Goal: Obtain resource: Obtain resource

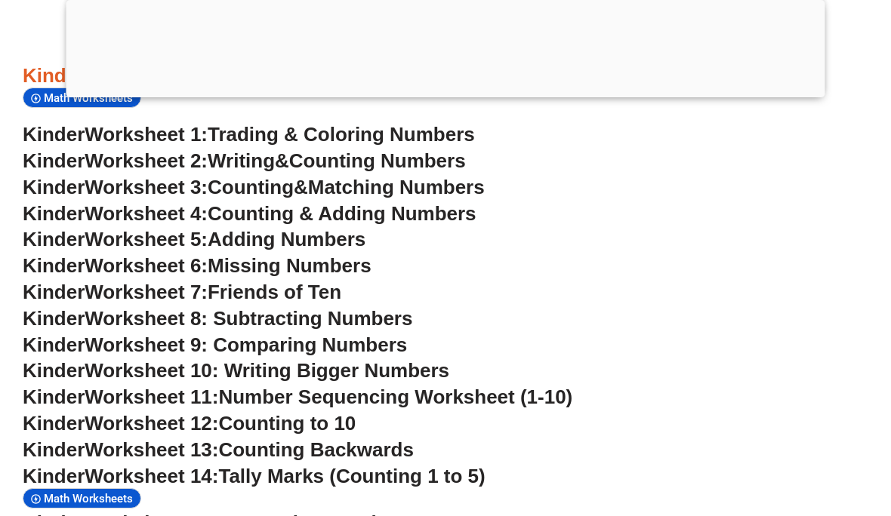
scroll to position [704, 0]
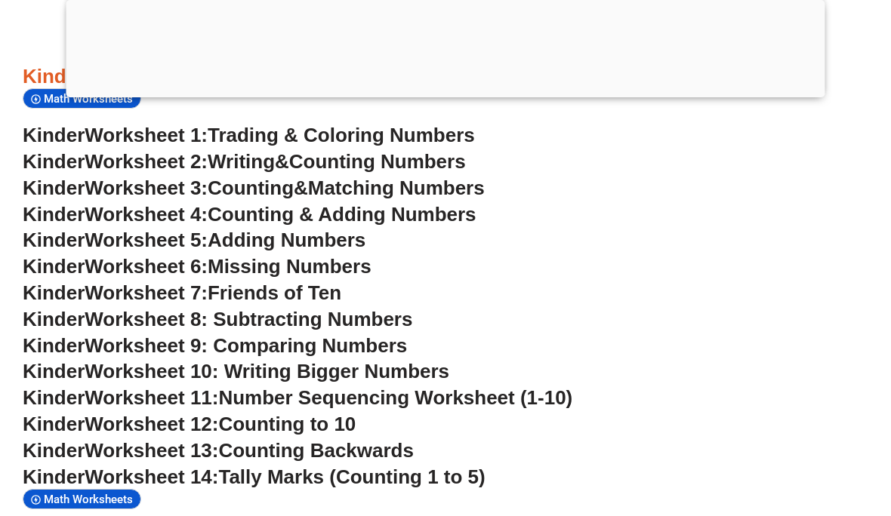
click at [85, 246] on span "Kinder" at bounding box center [54, 240] width 62 height 23
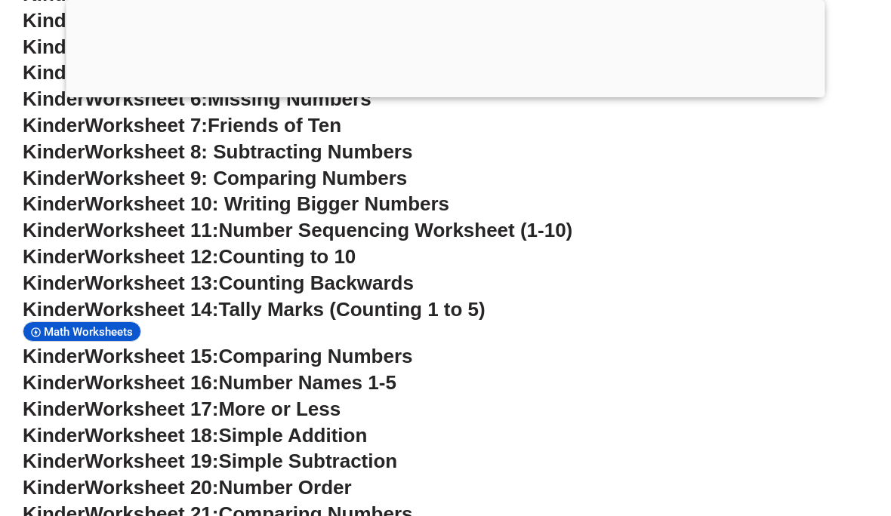
scroll to position [893, 0]
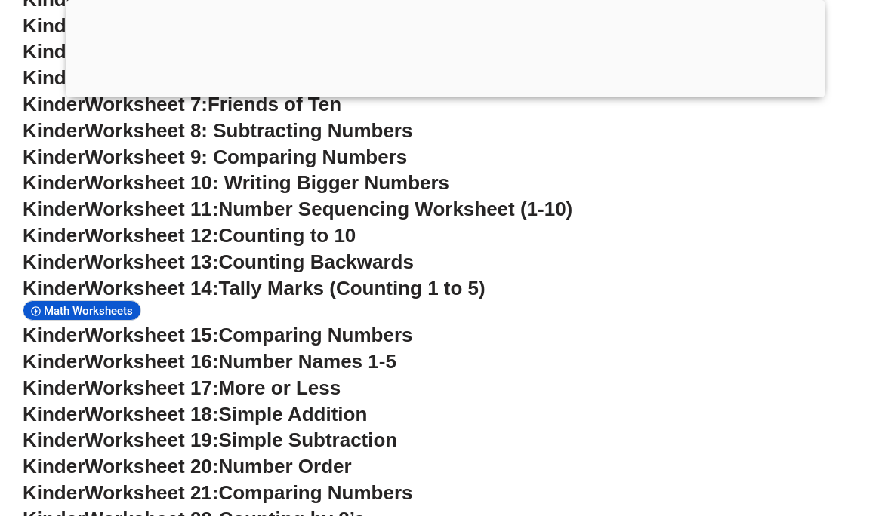
click at [165, 324] on span "Worksheet 15:" at bounding box center [152, 335] width 134 height 23
click at [356, 331] on span "Comparing Numbers" at bounding box center [315, 335] width 194 height 23
click at [169, 335] on span "Worksheet 15:" at bounding box center [152, 335] width 134 height 23
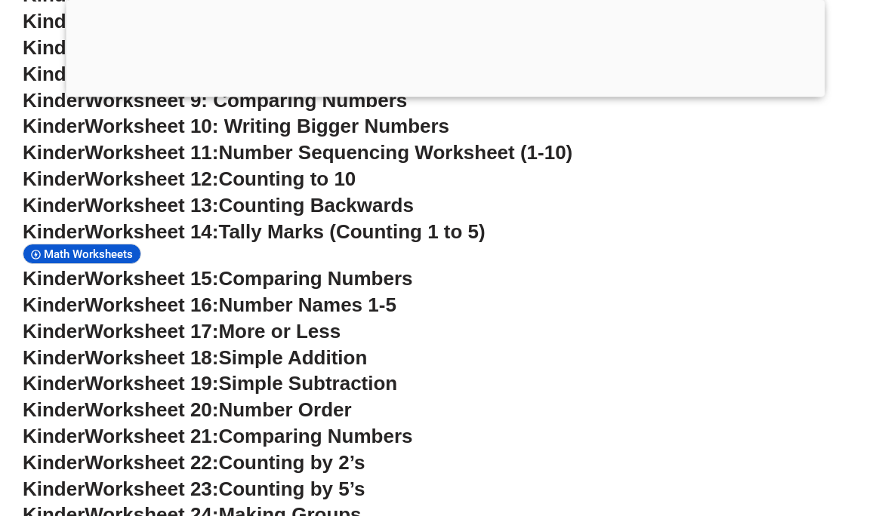
scroll to position [951, 0]
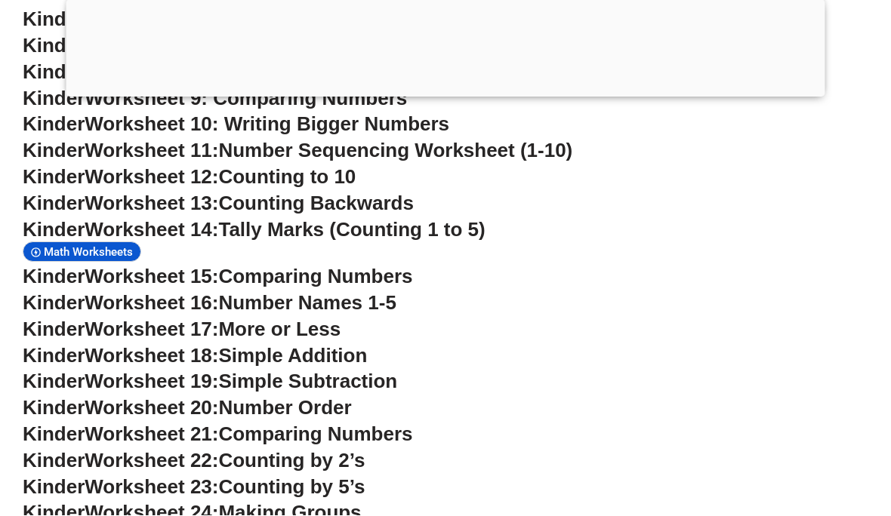
click at [147, 266] on span "Worksheet 15:" at bounding box center [152, 277] width 134 height 23
click at [176, 267] on span "Worksheet 15:" at bounding box center [152, 277] width 134 height 23
click at [296, 266] on span "Comparing Numbers" at bounding box center [315, 277] width 194 height 23
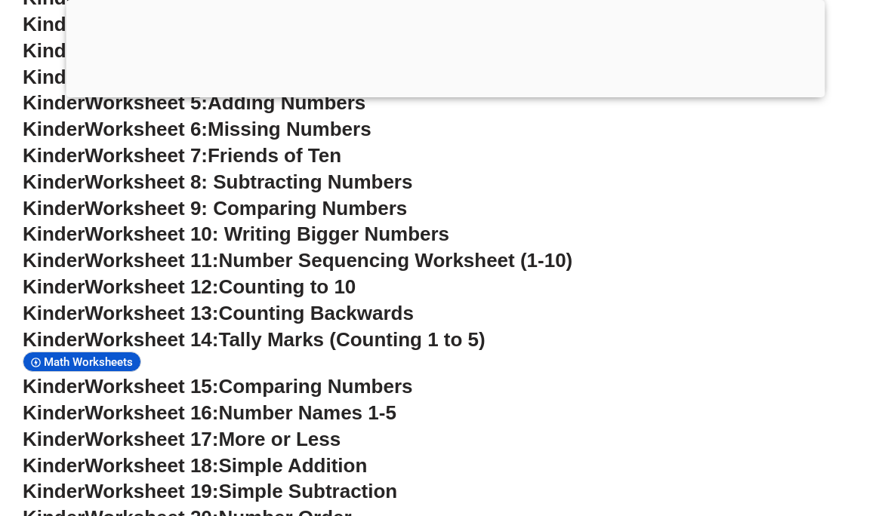
scroll to position [841, 0]
click at [466, 329] on span "Tally Marks (Counting 1 to 5)" at bounding box center [351, 340] width 267 height 23
click at [436, 329] on span "Tally Marks (Counting 1 to 5)" at bounding box center [351, 340] width 267 height 23
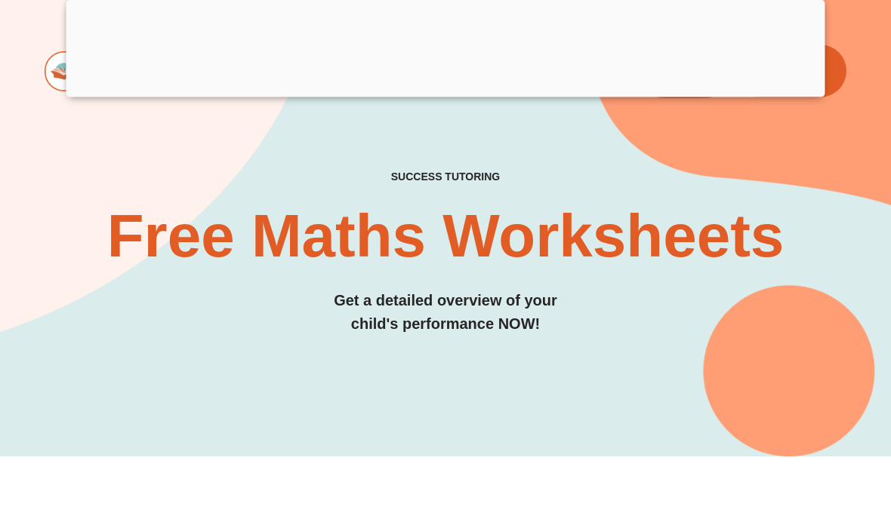
scroll to position [0, 0]
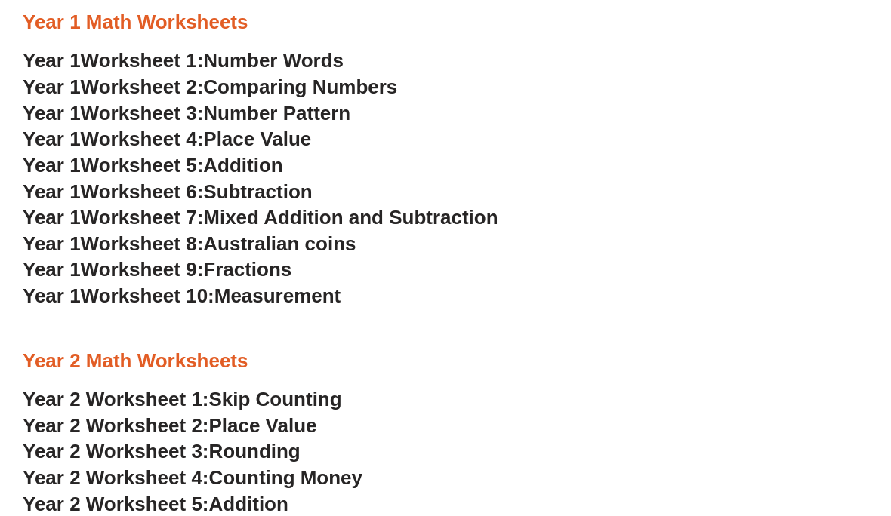
scroll to position [1350, 0]
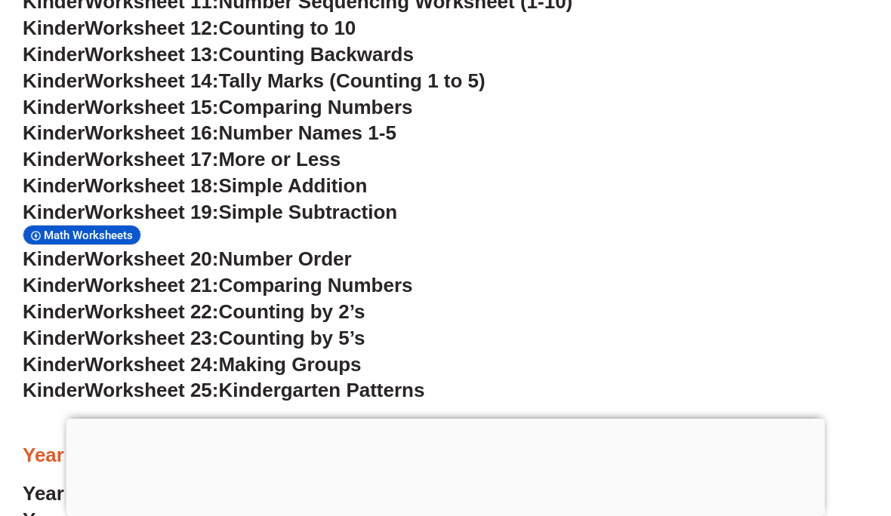
scroll to position [960, 0]
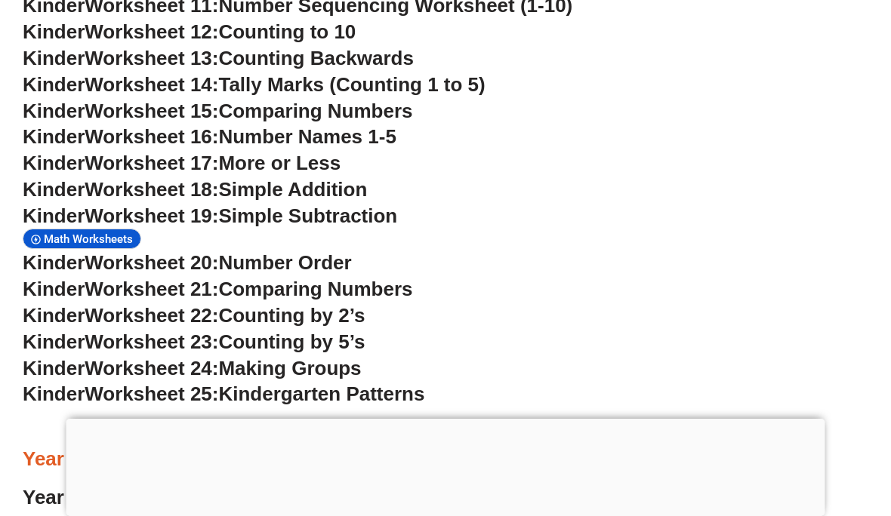
click at [309, 304] on span "Counting by 2’s" at bounding box center [291, 315] width 146 height 23
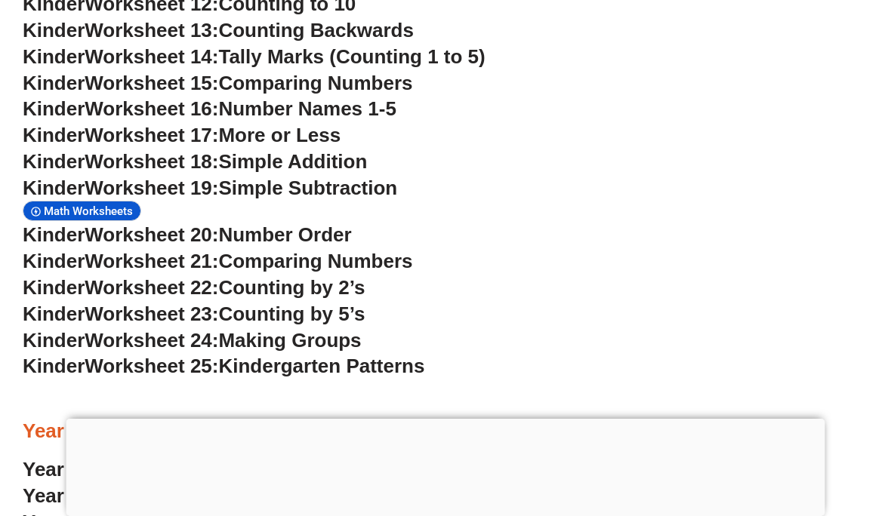
scroll to position [991, 0]
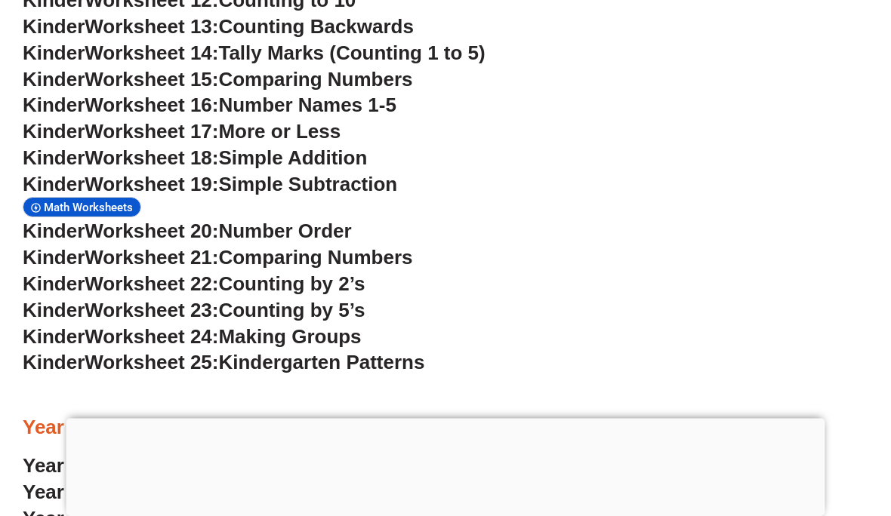
click at [124, 202] on span "Math Worksheets" at bounding box center [91, 209] width 94 height 14
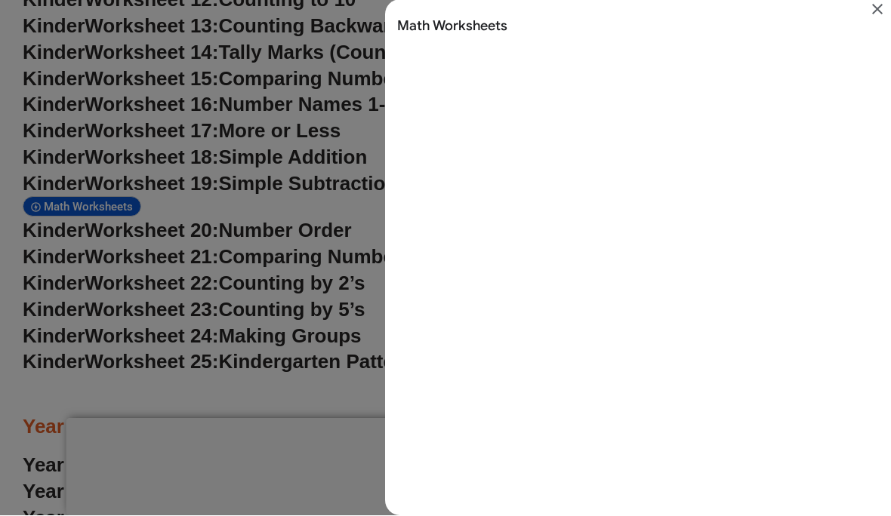
scroll to position [0, 0]
click at [880, 8] on icon "Close" at bounding box center [877, 10] width 18 height 18
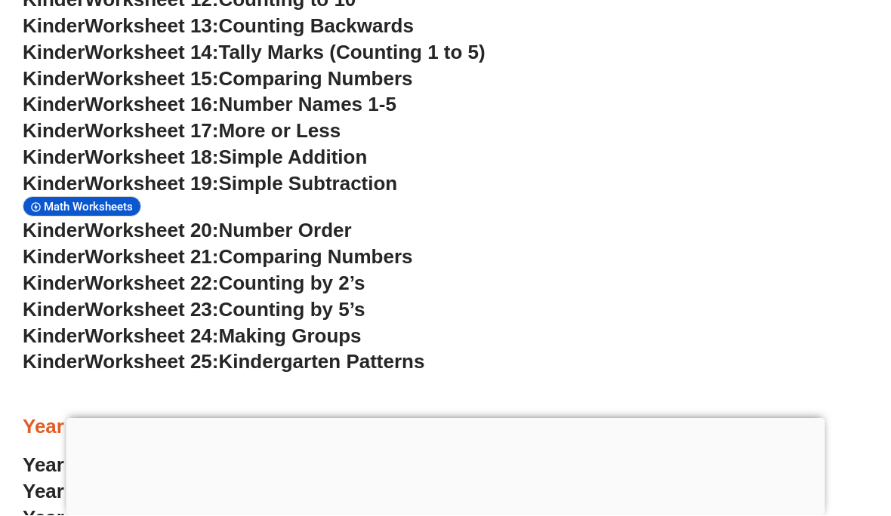
scroll to position [991, 0]
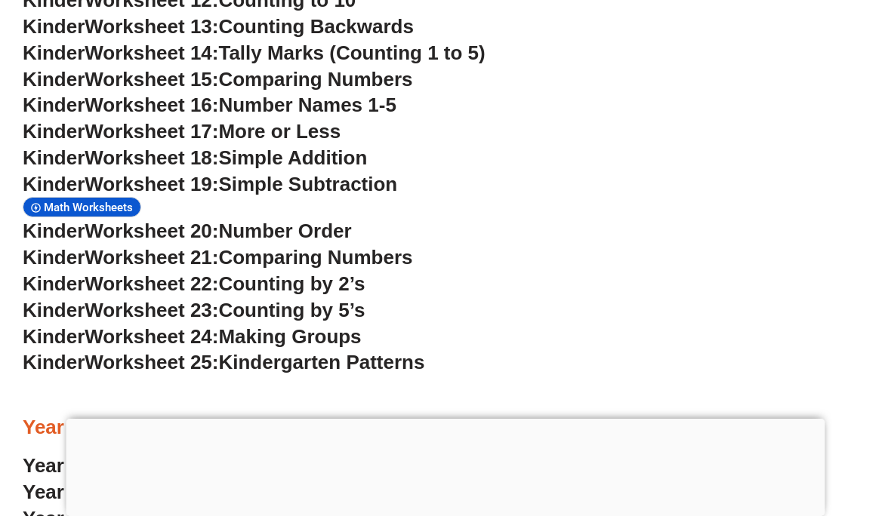
click at [298, 273] on span "Counting by 2’s" at bounding box center [291, 284] width 146 height 23
click at [200, 273] on span "Worksheet 22:" at bounding box center [152, 284] width 134 height 23
click at [130, 273] on span "Worksheet 22:" at bounding box center [152, 284] width 134 height 23
click at [113, 273] on span "Worksheet 22:" at bounding box center [152, 284] width 134 height 23
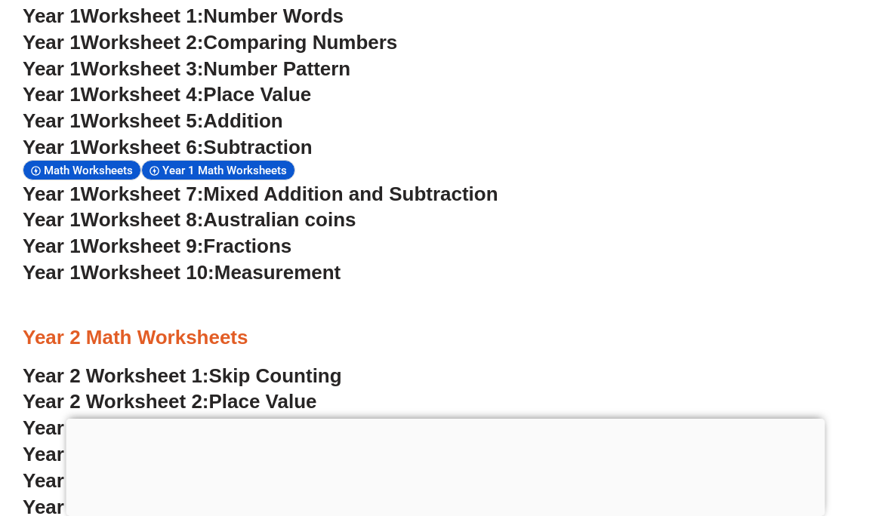
scroll to position [1515, 0]
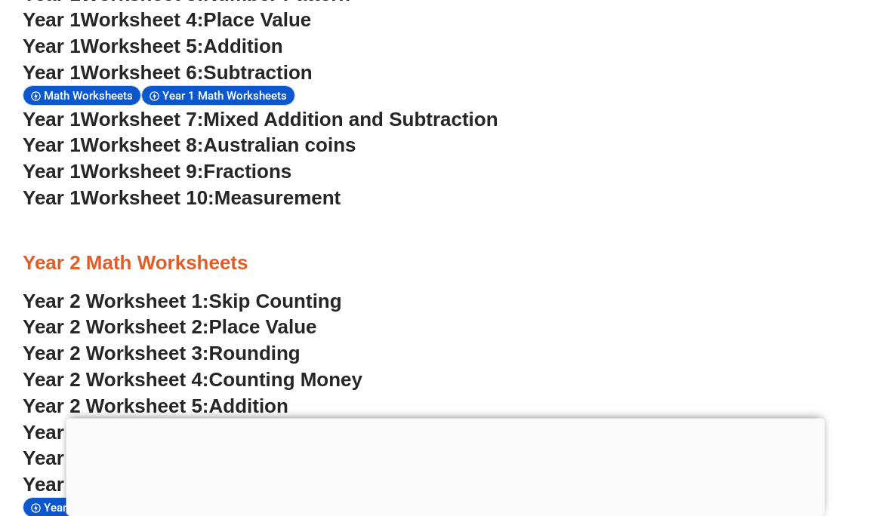
click at [103, 291] on span "Year 2 Worksheet 1:" at bounding box center [116, 302] width 186 height 23
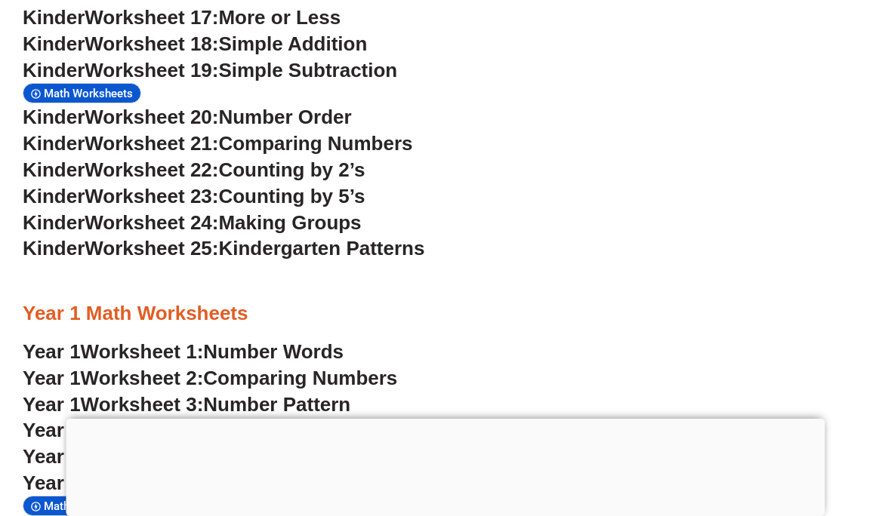
scroll to position [1074, 0]
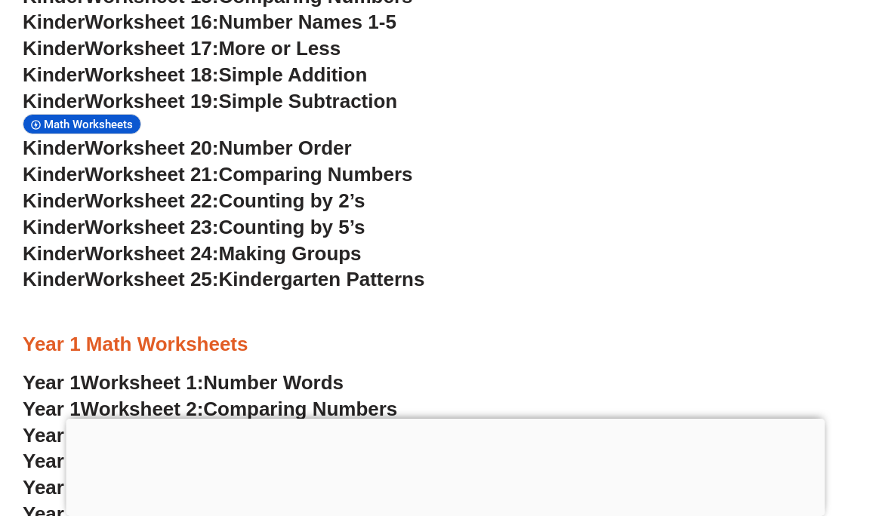
click at [290, 189] on span "Counting by 2’s" at bounding box center [291, 200] width 146 height 23
click at [171, 189] on span "Worksheet 22:" at bounding box center [152, 200] width 134 height 23
click at [71, 189] on span "Kinder" at bounding box center [54, 200] width 62 height 23
click at [348, 195] on span "Counting by 2’s" at bounding box center [291, 200] width 146 height 23
click at [365, 189] on span "Counting by 2’s" at bounding box center [291, 200] width 146 height 23
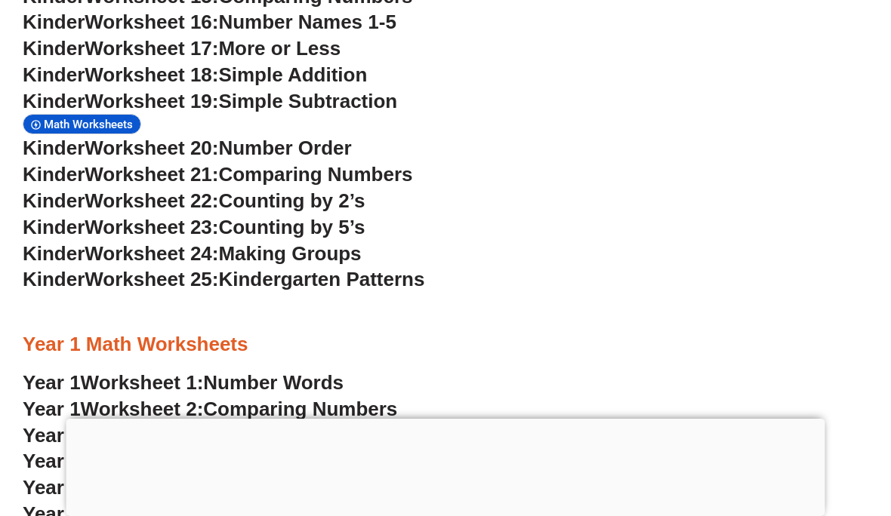
click at [365, 191] on span "Counting by 2’s" at bounding box center [291, 200] width 146 height 23
click at [363, 196] on span "Counting by 2’s" at bounding box center [291, 200] width 146 height 23
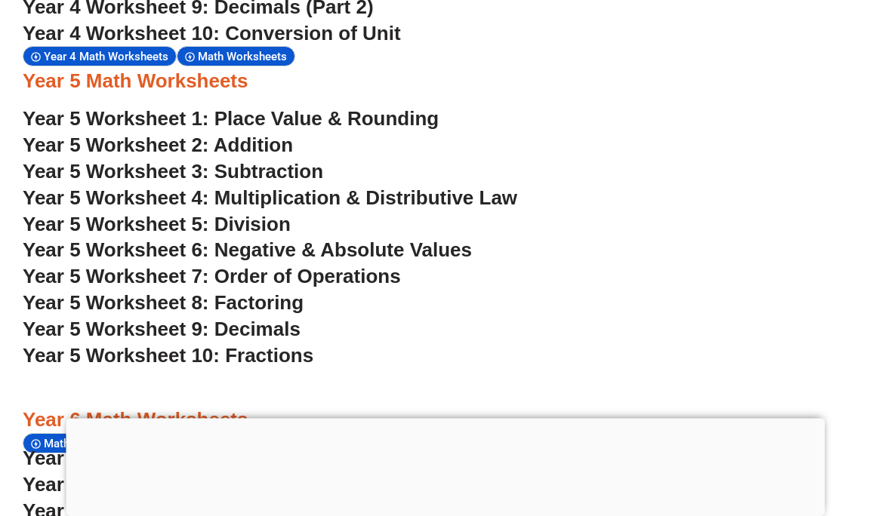
scroll to position [2997, 0]
click at [114, 344] on span "Year 5 Worksheet 10: Fractions" at bounding box center [168, 355] width 291 height 23
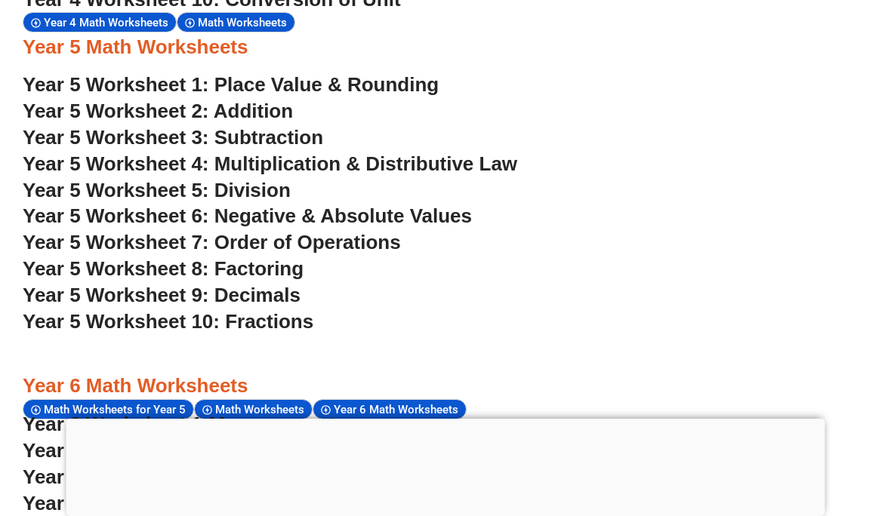
click at [293, 310] on span "Year 5 Worksheet 10: Fractions" at bounding box center [168, 321] width 291 height 23
click at [300, 284] on span "Year 5 Worksheet 9: Decimals" at bounding box center [162, 295] width 278 height 23
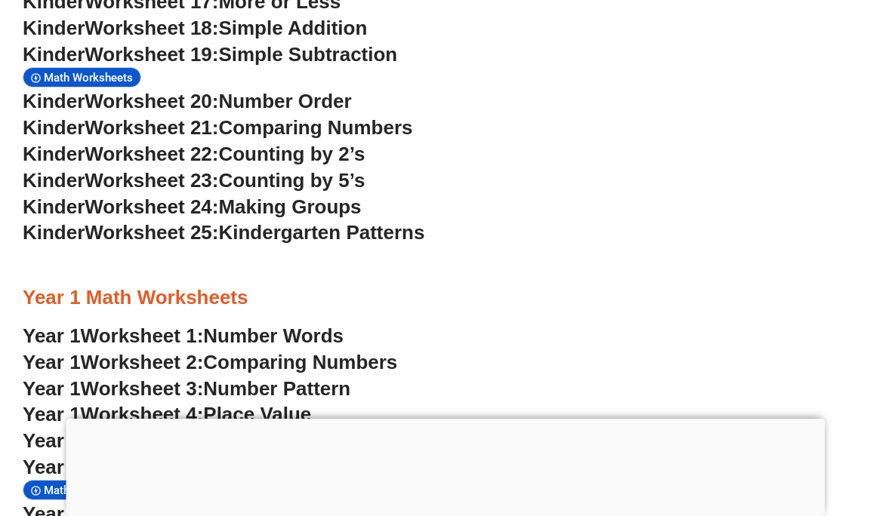
scroll to position [1117, 0]
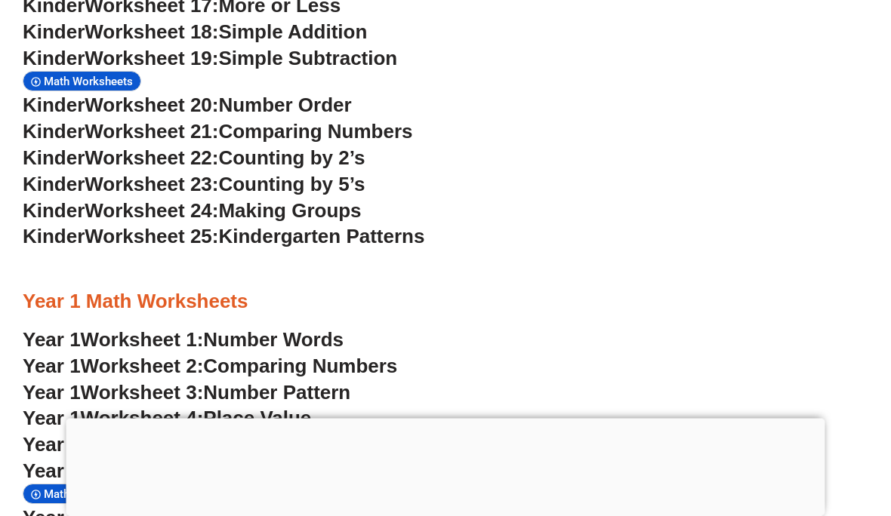
click at [365, 147] on span "Counting by 2’s" at bounding box center [291, 158] width 146 height 23
click at [359, 147] on span "Counting by 2’s" at bounding box center [291, 158] width 146 height 23
click at [365, 147] on span "Counting by 2’s" at bounding box center [291, 158] width 146 height 23
click at [365, 174] on span "Counting by 5’s" at bounding box center [291, 185] width 146 height 23
click at [377, 146] on h3 "Kinder Worksheet 22: Counting by 2’s" at bounding box center [446, 159] width 846 height 26
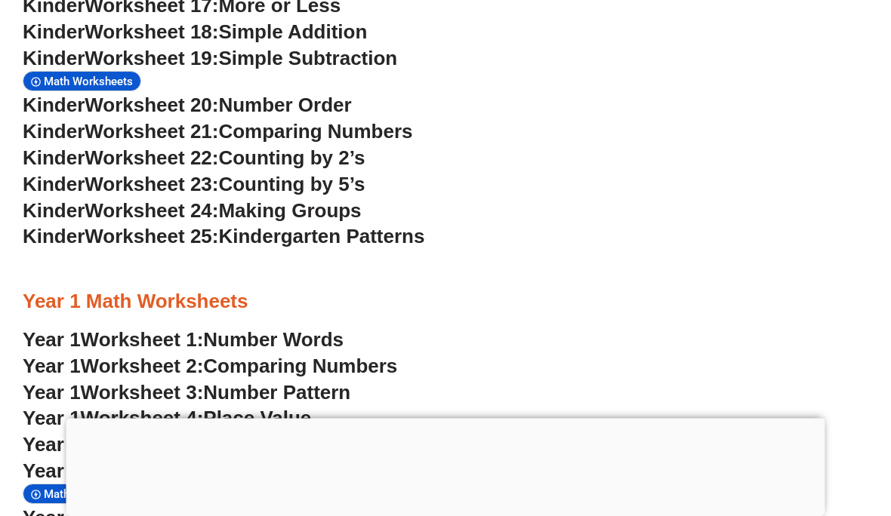
click at [378, 173] on h3 "Kinder Worksheet 23: Counting by 5’s" at bounding box center [446, 186] width 846 height 26
click at [379, 180] on h3 "Kinder Worksheet 23: Counting by 5’s" at bounding box center [446, 186] width 846 height 26
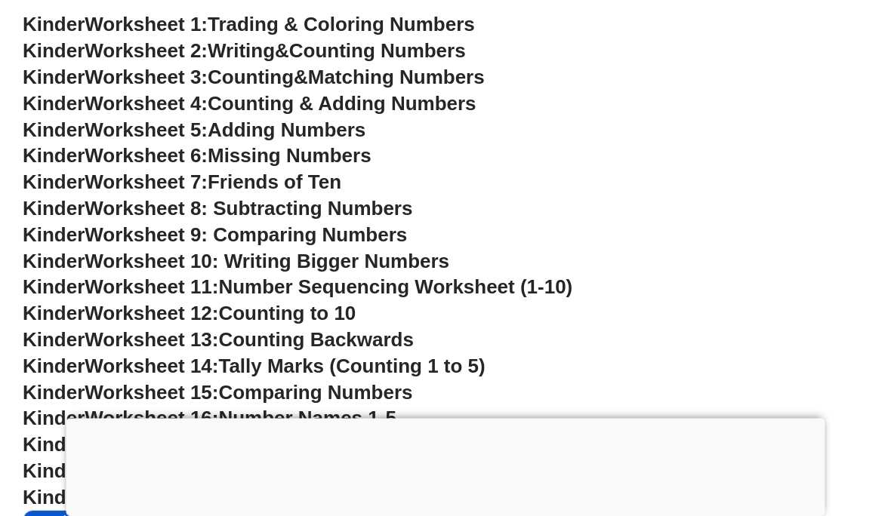
scroll to position [667, 0]
